Goal: Transaction & Acquisition: Purchase product/service

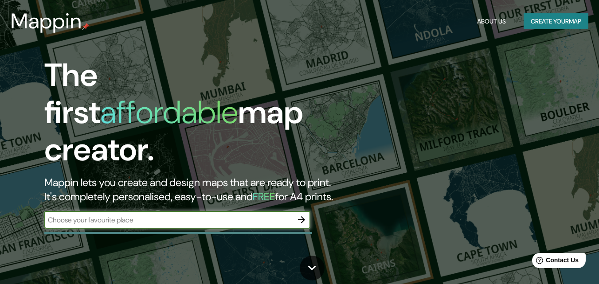
click at [303, 216] on icon "button" at bounding box center [301, 219] width 7 height 7
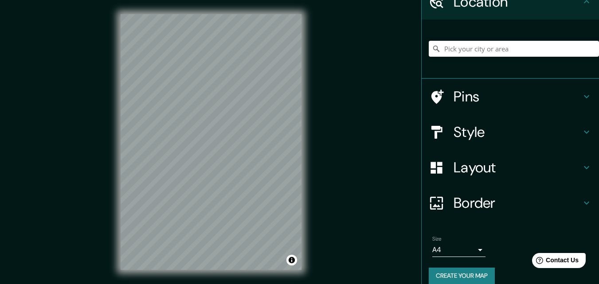
scroll to position [55, 0]
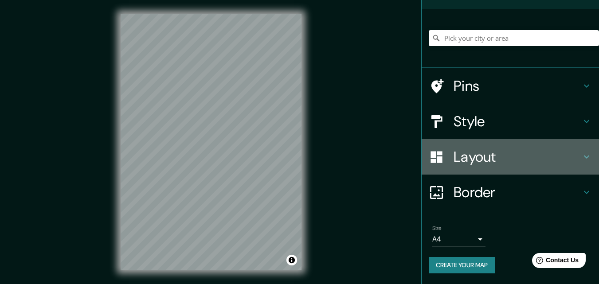
click at [511, 157] on h4 "Layout" at bounding box center [518, 157] width 128 height 18
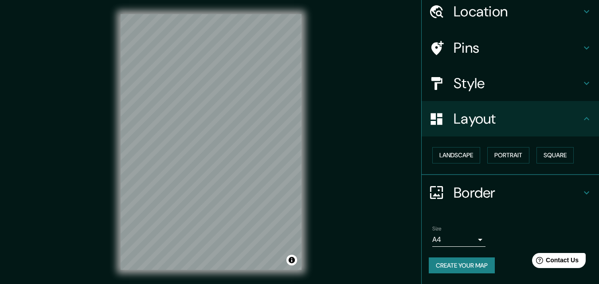
scroll to position [35, 0]
click at [507, 129] on div "Layout" at bounding box center [510, 118] width 177 height 35
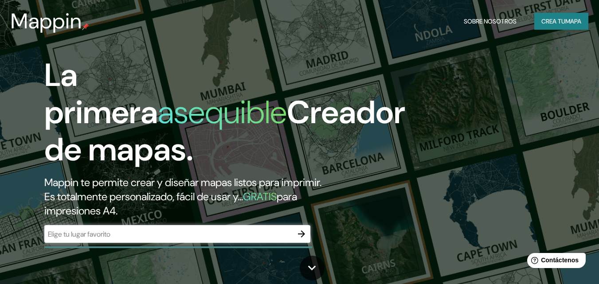
click at [217, 236] on input "text" at bounding box center [168, 234] width 248 height 10
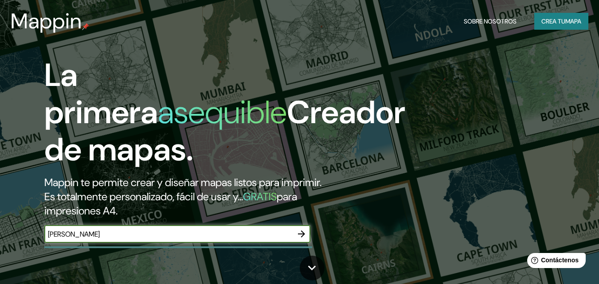
type input "[PERSON_NAME]"
click at [296, 231] on button "button" at bounding box center [302, 234] width 18 height 18
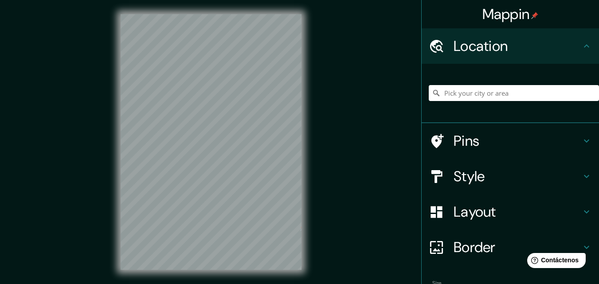
scroll to position [14, 0]
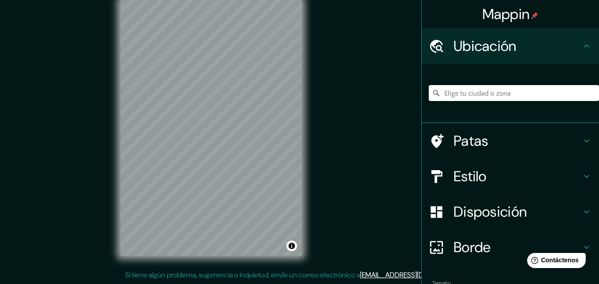
click at [470, 89] on input "Elige tu ciudad o zona" at bounding box center [514, 93] width 170 height 16
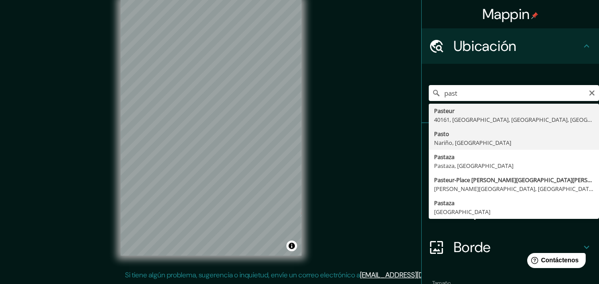
type input "Pasto, [GEOGRAPHIC_DATA], [GEOGRAPHIC_DATA]"
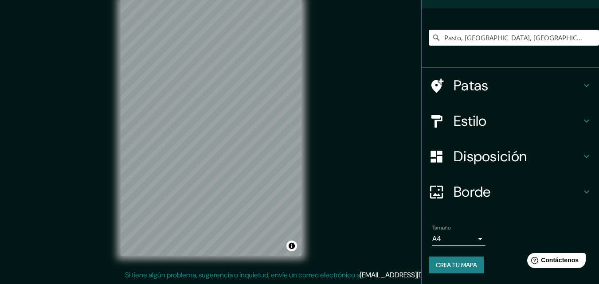
scroll to position [0, 0]
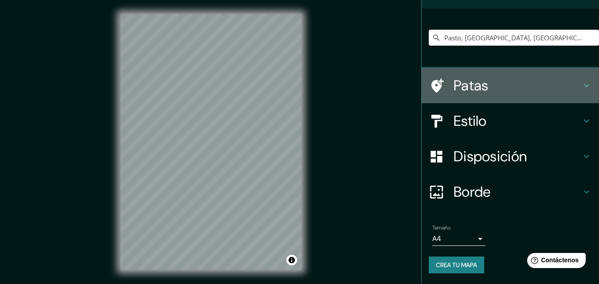
click at [581, 86] on icon at bounding box center [586, 85] width 11 height 11
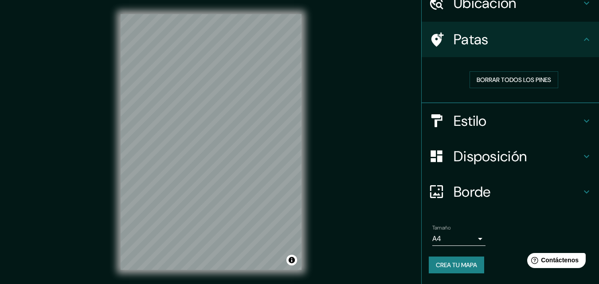
scroll to position [43, 0]
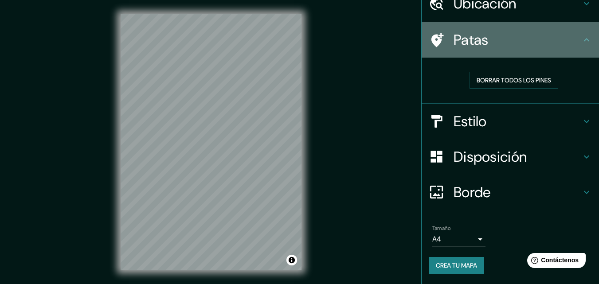
click at [570, 37] on h4 "Patas" at bounding box center [518, 40] width 128 height 18
click at [581, 42] on icon at bounding box center [586, 40] width 11 height 11
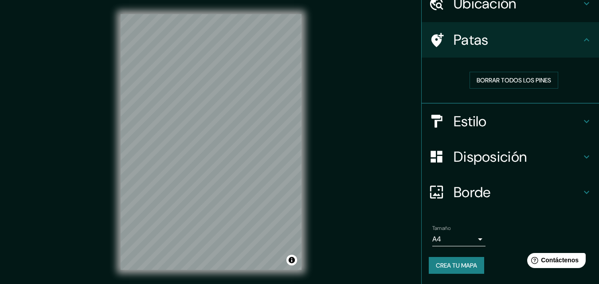
click at [436, 40] on icon at bounding box center [437, 40] width 16 height 16
click at [583, 41] on icon at bounding box center [586, 40] width 11 height 11
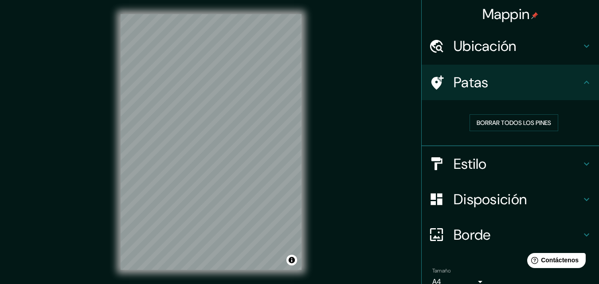
click at [571, 55] on div "Ubicación" at bounding box center [510, 45] width 177 height 35
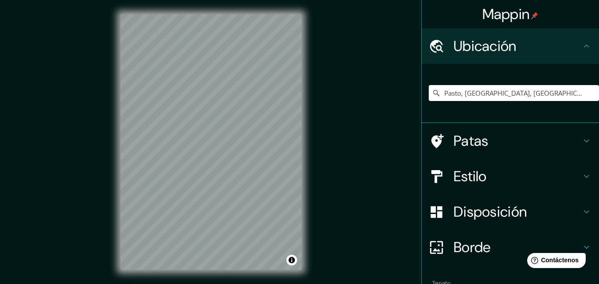
click at [571, 51] on h4 "Ubicación" at bounding box center [518, 46] width 128 height 18
click at [581, 42] on icon at bounding box center [586, 46] width 11 height 11
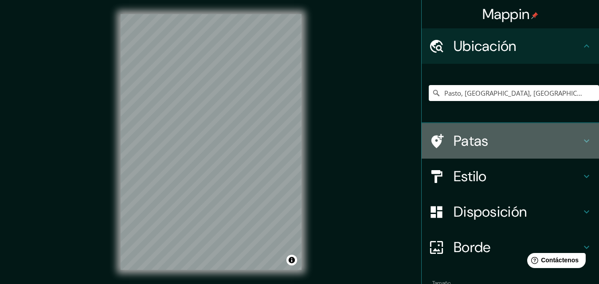
click at [568, 130] on div "Patas" at bounding box center [510, 140] width 177 height 35
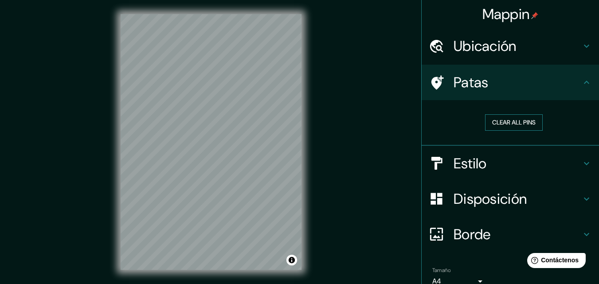
click at [500, 121] on button "Clear all pins" at bounding box center [514, 122] width 58 height 16
click at [507, 121] on button "Clear all pins" at bounding box center [514, 122] width 58 height 16
click at [556, 71] on div "Patas" at bounding box center [510, 82] width 177 height 35
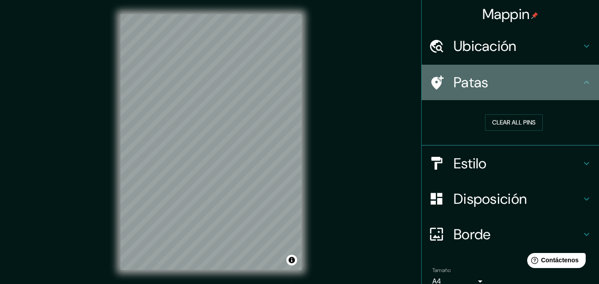
click at [581, 79] on icon at bounding box center [586, 82] width 11 height 11
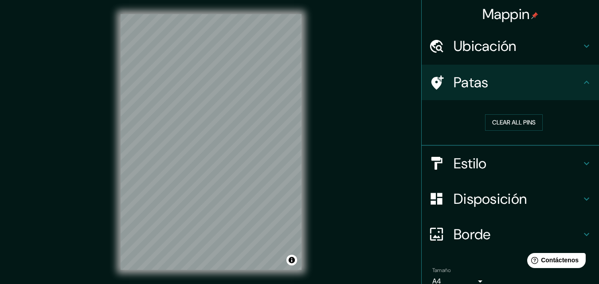
click at [581, 80] on icon at bounding box center [586, 82] width 11 height 11
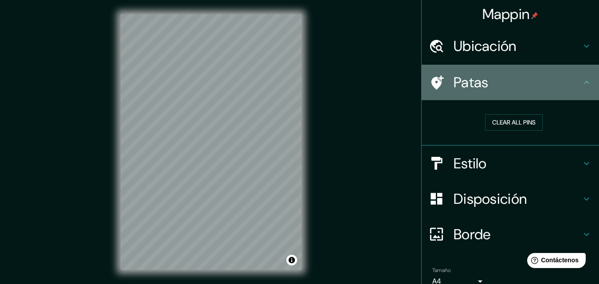
click at [428, 91] on div "Patas" at bounding box center [510, 82] width 177 height 35
drag, startPoint x: 581, startPoint y: 82, endPoint x: 578, endPoint y: 45, distance: 37.3
click at [584, 82] on icon at bounding box center [586, 82] width 5 height 3
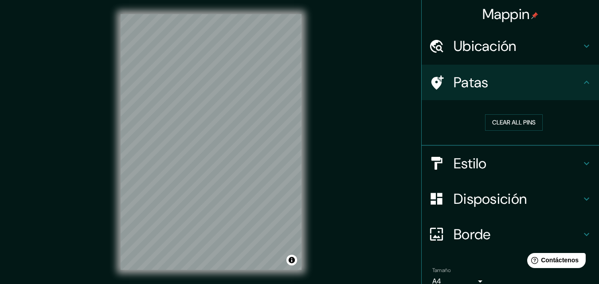
click at [581, 43] on icon at bounding box center [586, 46] width 11 height 11
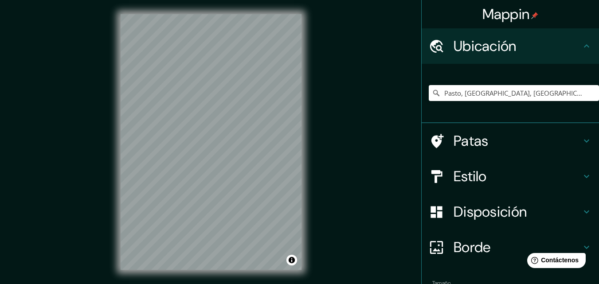
click at [584, 176] on icon at bounding box center [586, 176] width 5 height 3
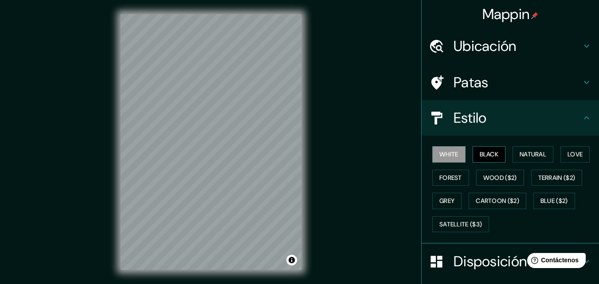
click at [485, 154] on button "Black" at bounding box center [489, 154] width 33 height 16
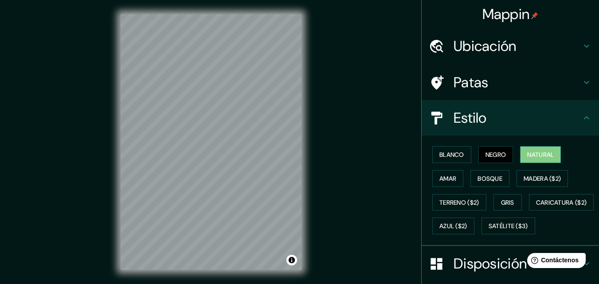
click at [536, 151] on font "Natural" at bounding box center [540, 155] width 27 height 8
click at [442, 180] on font "Amar" at bounding box center [447, 179] width 17 height 8
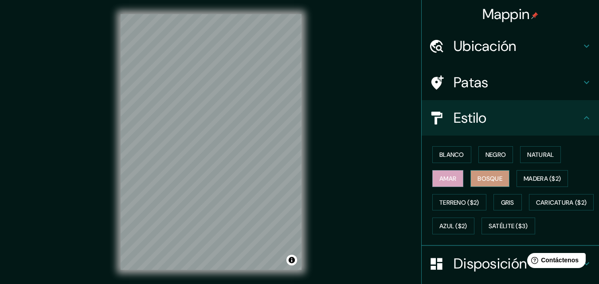
click at [478, 183] on font "Bosque" at bounding box center [490, 179] width 25 height 12
click at [530, 180] on font "Madera ($2)" at bounding box center [542, 179] width 37 height 8
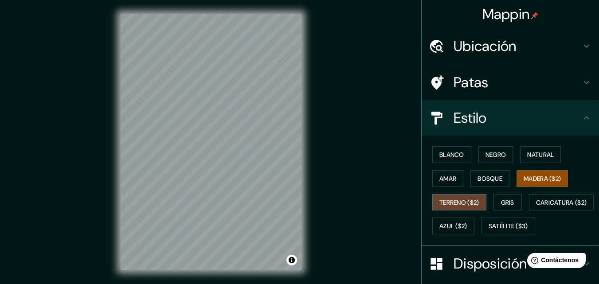
click at [446, 201] on font "Terreno ($2)" at bounding box center [459, 203] width 40 height 8
click at [510, 206] on font "Gris" at bounding box center [507, 203] width 13 height 8
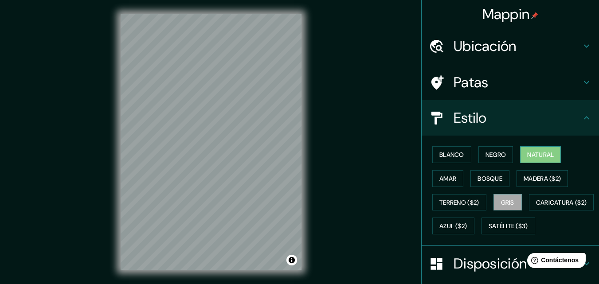
click at [537, 152] on font "Natural" at bounding box center [540, 155] width 27 height 8
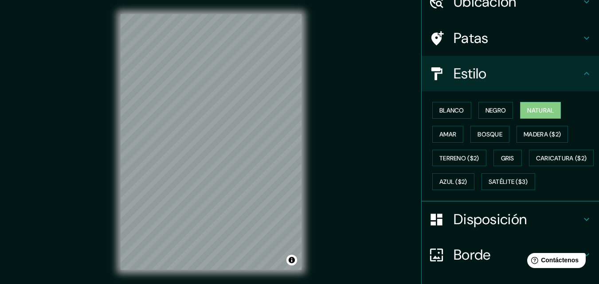
scroll to position [89, 0]
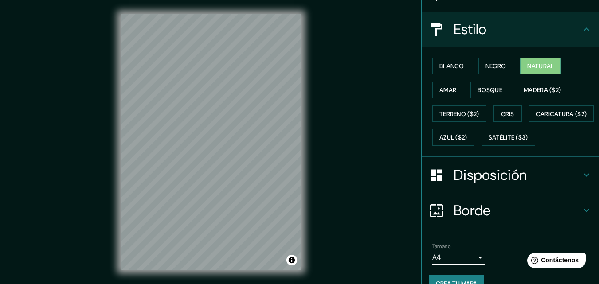
click at [549, 184] on h4 "Disposición" at bounding box center [518, 175] width 128 height 18
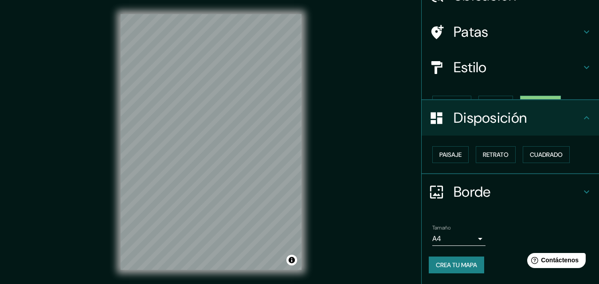
scroll to position [35, 0]
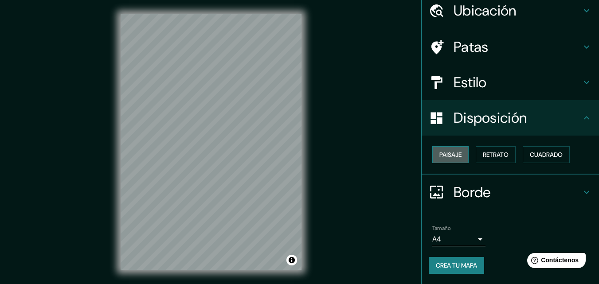
click at [447, 151] on font "Paisaje" at bounding box center [450, 155] width 22 height 8
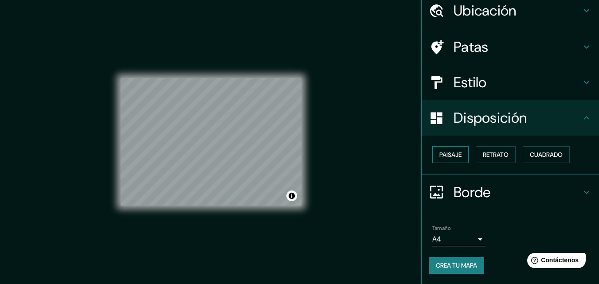
click at [447, 152] on font "Paisaje" at bounding box center [450, 155] width 22 height 8
click at [483, 155] on font "Retrato" at bounding box center [496, 155] width 26 height 8
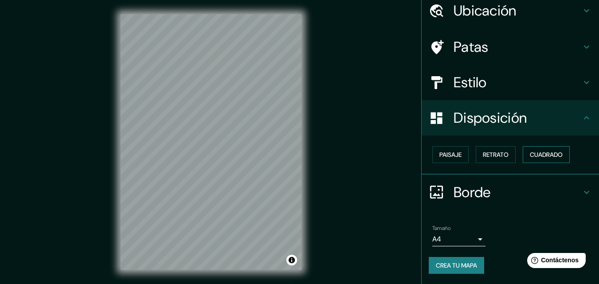
click at [544, 153] on font "Cuadrado" at bounding box center [546, 155] width 33 height 8
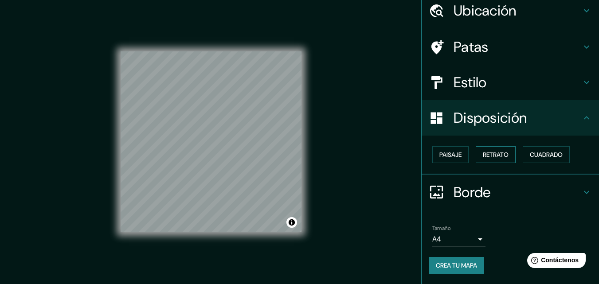
click at [489, 155] on font "Retrato" at bounding box center [496, 155] width 26 height 8
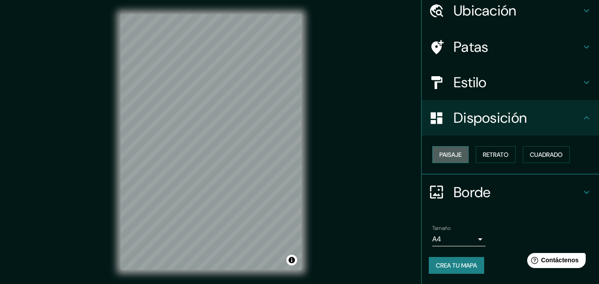
click at [459, 155] on button "Paisaje" at bounding box center [450, 154] width 36 height 17
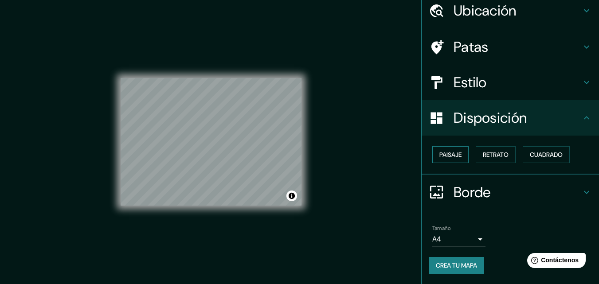
click at [456, 155] on font "Paisaje" at bounding box center [450, 155] width 22 height 8
click at [570, 119] on h4 "Disposición" at bounding box center [518, 118] width 128 height 18
click at [499, 153] on font "Retrato" at bounding box center [496, 155] width 26 height 8
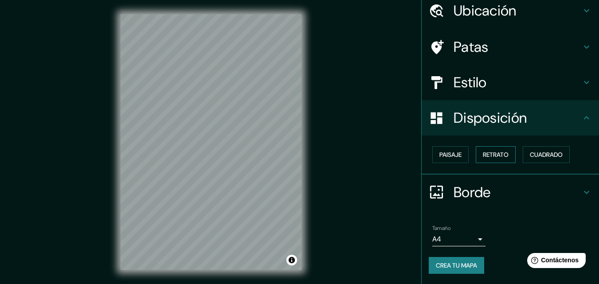
click at [505, 153] on button "Retrato" at bounding box center [496, 154] width 40 height 17
click at [565, 122] on h4 "Disposición" at bounding box center [518, 118] width 128 height 18
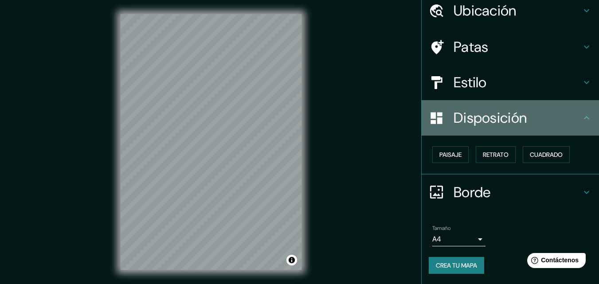
click at [584, 117] on icon at bounding box center [586, 117] width 5 height 3
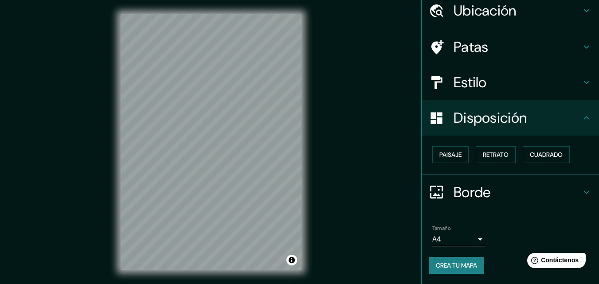
scroll to position [14, 0]
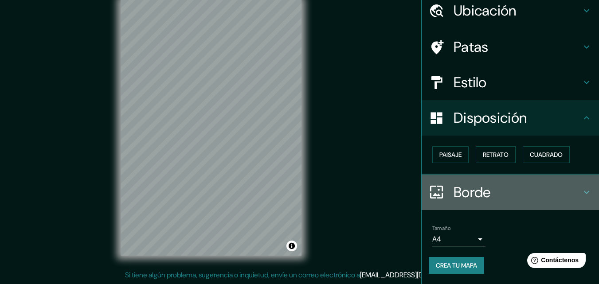
click at [581, 200] on div "Borde" at bounding box center [510, 192] width 177 height 35
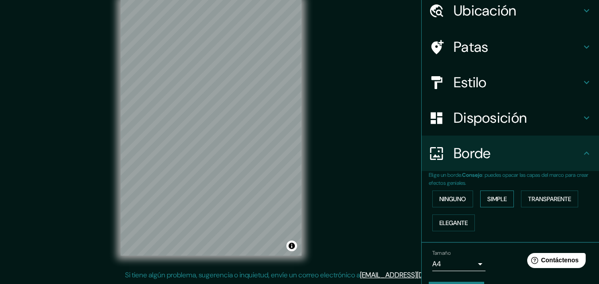
click at [487, 197] on font "Simple" at bounding box center [497, 199] width 20 height 8
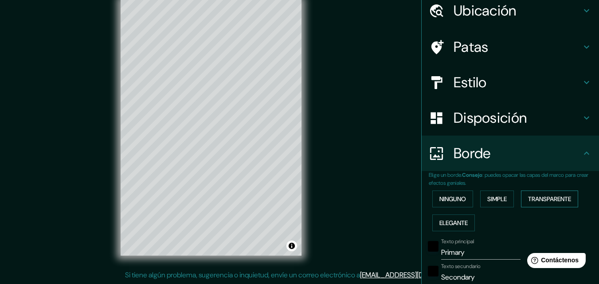
click at [533, 198] on font "Transparente" at bounding box center [549, 199] width 43 height 8
click at [461, 222] on font "Elegante" at bounding box center [453, 223] width 28 height 8
click at [455, 205] on button "Ninguno" at bounding box center [452, 199] width 41 height 17
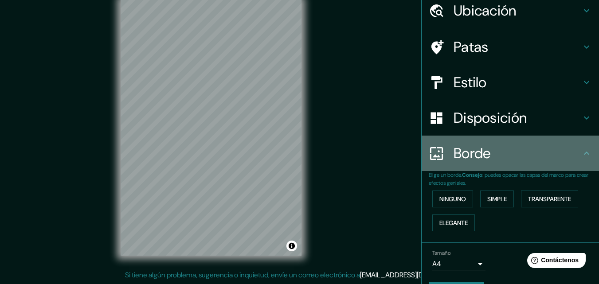
click at [583, 159] on div "Borde" at bounding box center [510, 153] width 177 height 35
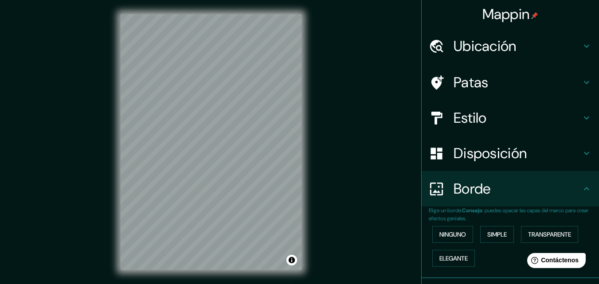
scroll to position [60, 0]
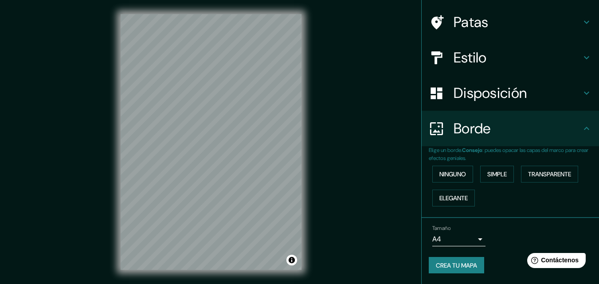
click at [444, 263] on font "Crea tu mapa" at bounding box center [456, 266] width 41 height 8
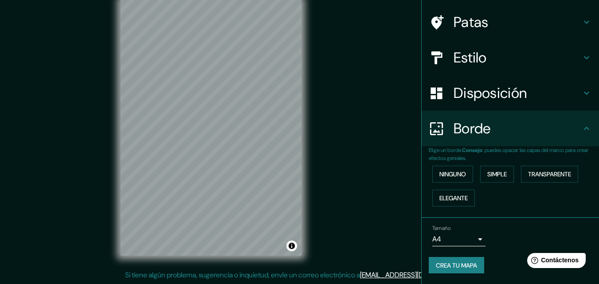
click at [467, 241] on body "Mappin Ubicación Pasto, [GEOGRAPHIC_DATA], [GEOGRAPHIC_DATA] Patas Estilo Dispo…" at bounding box center [299, 128] width 599 height 284
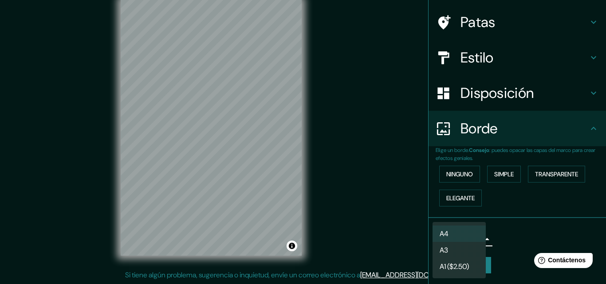
click at [510, 230] on div at bounding box center [303, 142] width 606 height 284
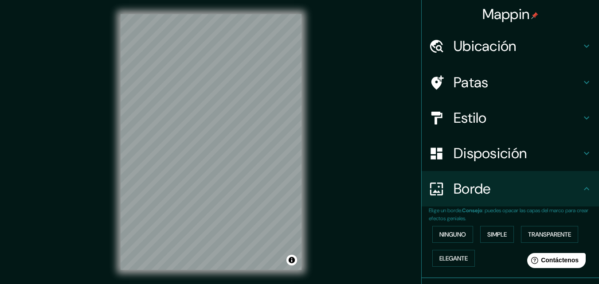
scroll to position [60, 0]
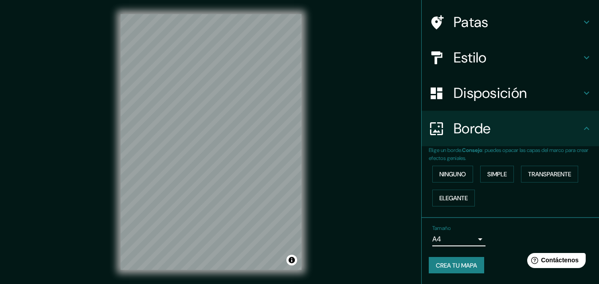
click at [453, 266] on font "Crea tu mapa" at bounding box center [456, 266] width 41 height 8
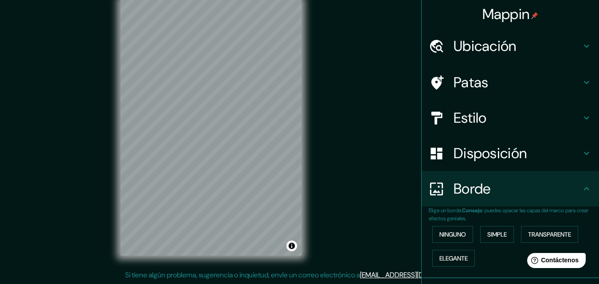
scroll to position [0, 0]
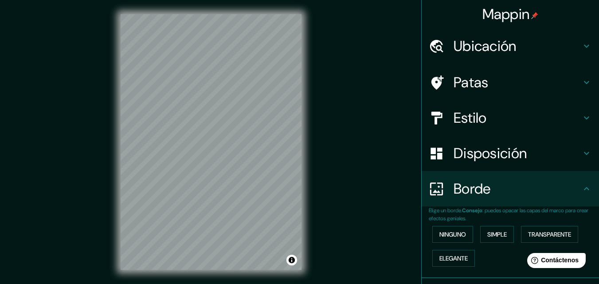
click at [341, 186] on div "Mappin Ubicación Pasto, [GEOGRAPHIC_DATA], [GEOGRAPHIC_DATA] Patas Estilo Dispo…" at bounding box center [299, 149] width 599 height 298
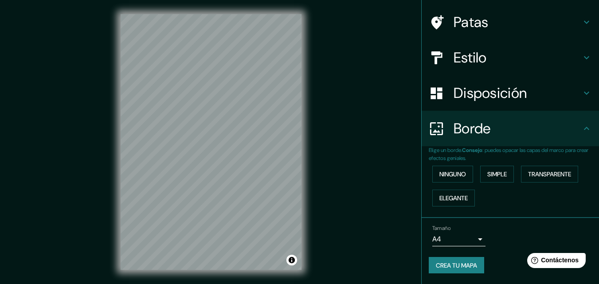
click at [445, 267] on font "Crea tu mapa" at bounding box center [456, 266] width 41 height 8
click at [445, 267] on div "Crea tu mapa" at bounding box center [510, 265] width 163 height 17
click at [445, 265] on div "Crea tu mapa" at bounding box center [510, 265] width 163 height 17
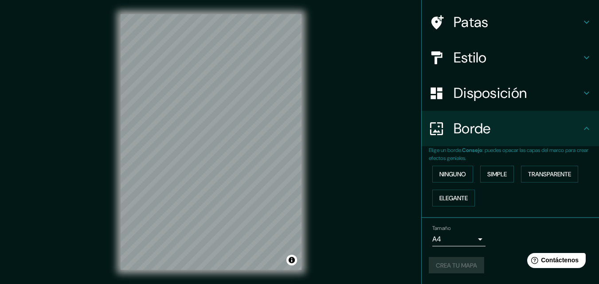
click at [385, 109] on div "Mappin Ubicación Pasto, [GEOGRAPHIC_DATA], [GEOGRAPHIC_DATA] Patas Estilo Dispo…" at bounding box center [299, 149] width 599 height 298
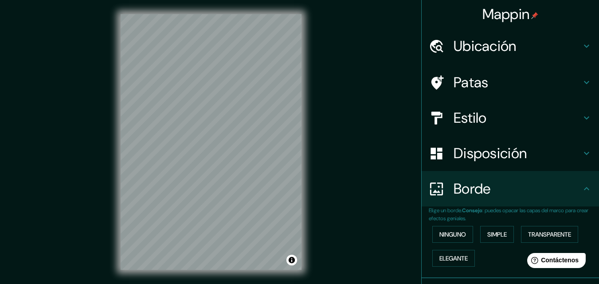
click at [557, 31] on div "Ubicación" at bounding box center [510, 45] width 177 height 35
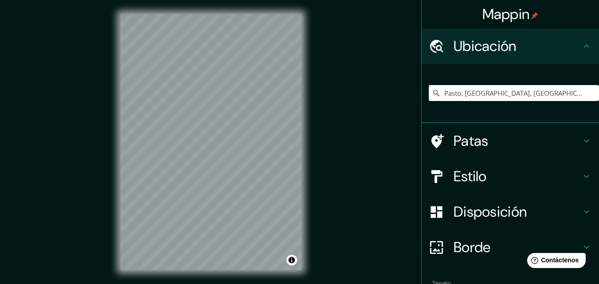
scroll to position [55, 0]
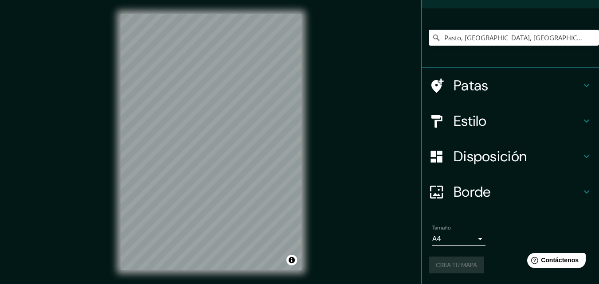
drag, startPoint x: 403, startPoint y: 184, endPoint x: 320, endPoint y: 253, distance: 108.1
click at [403, 187] on div "Mappin Ubicación Pasto, [GEOGRAPHIC_DATA], [GEOGRAPHIC_DATA] Patas Estilo Dispo…" at bounding box center [299, 149] width 599 height 298
click at [291, 261] on button "Activar o desactivar atribución" at bounding box center [291, 260] width 11 height 11
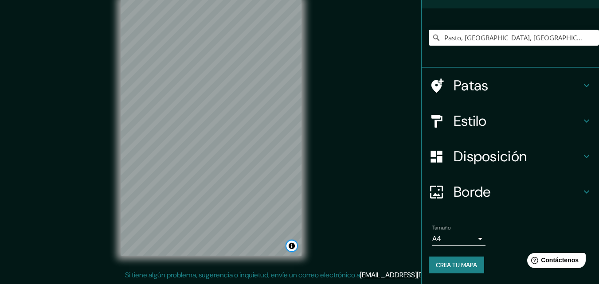
scroll to position [0, 0]
